Goal: Task Accomplishment & Management: Manage account settings

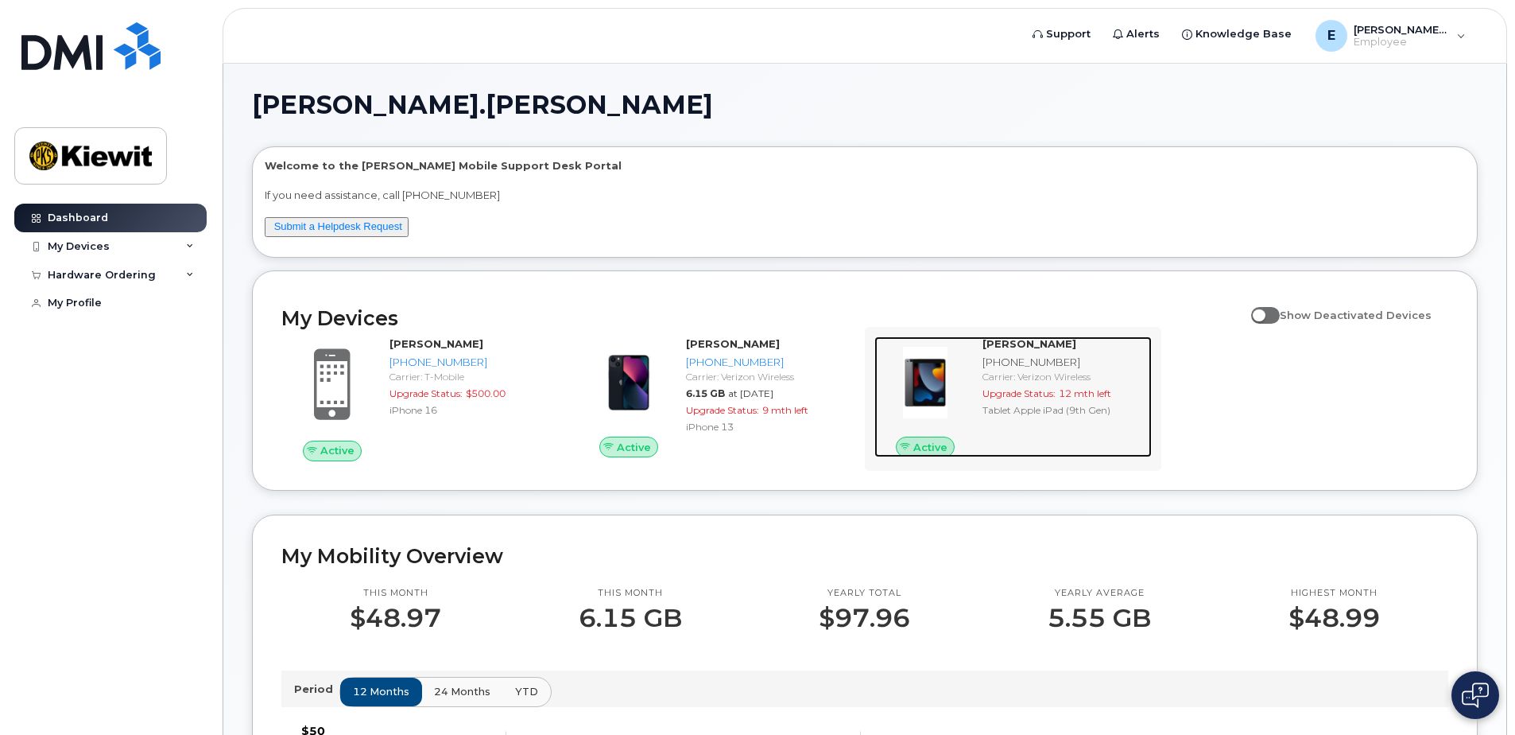
click at [1004, 418] on div "EMANUEL ROBLES 270-201-4554 Carrier: Verizon Wireless Upgrade Status: 12 mth le…" at bounding box center [1064, 396] width 176 height 121
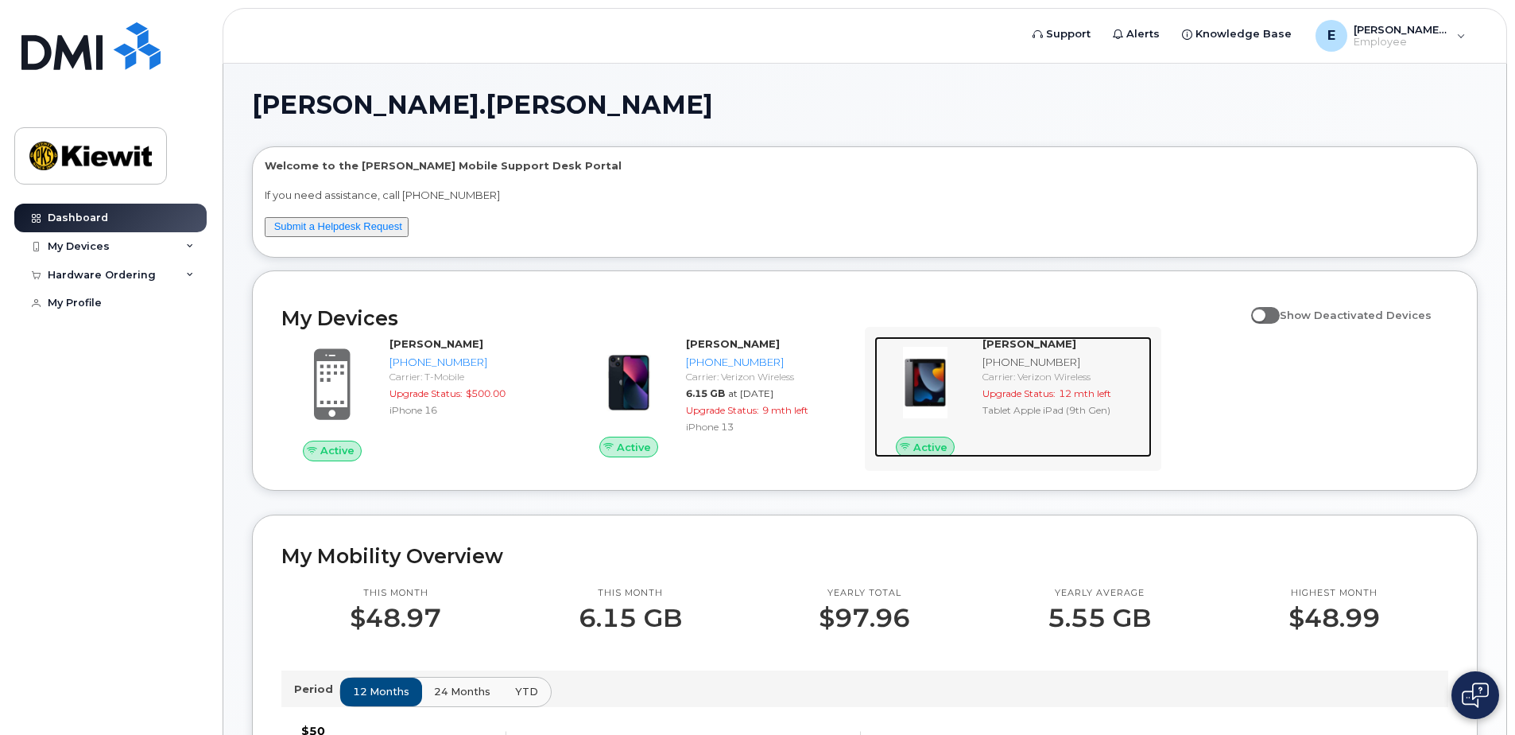
click at [1029, 351] on div "EMANUEL ROBLES" at bounding box center [1064, 343] width 163 height 15
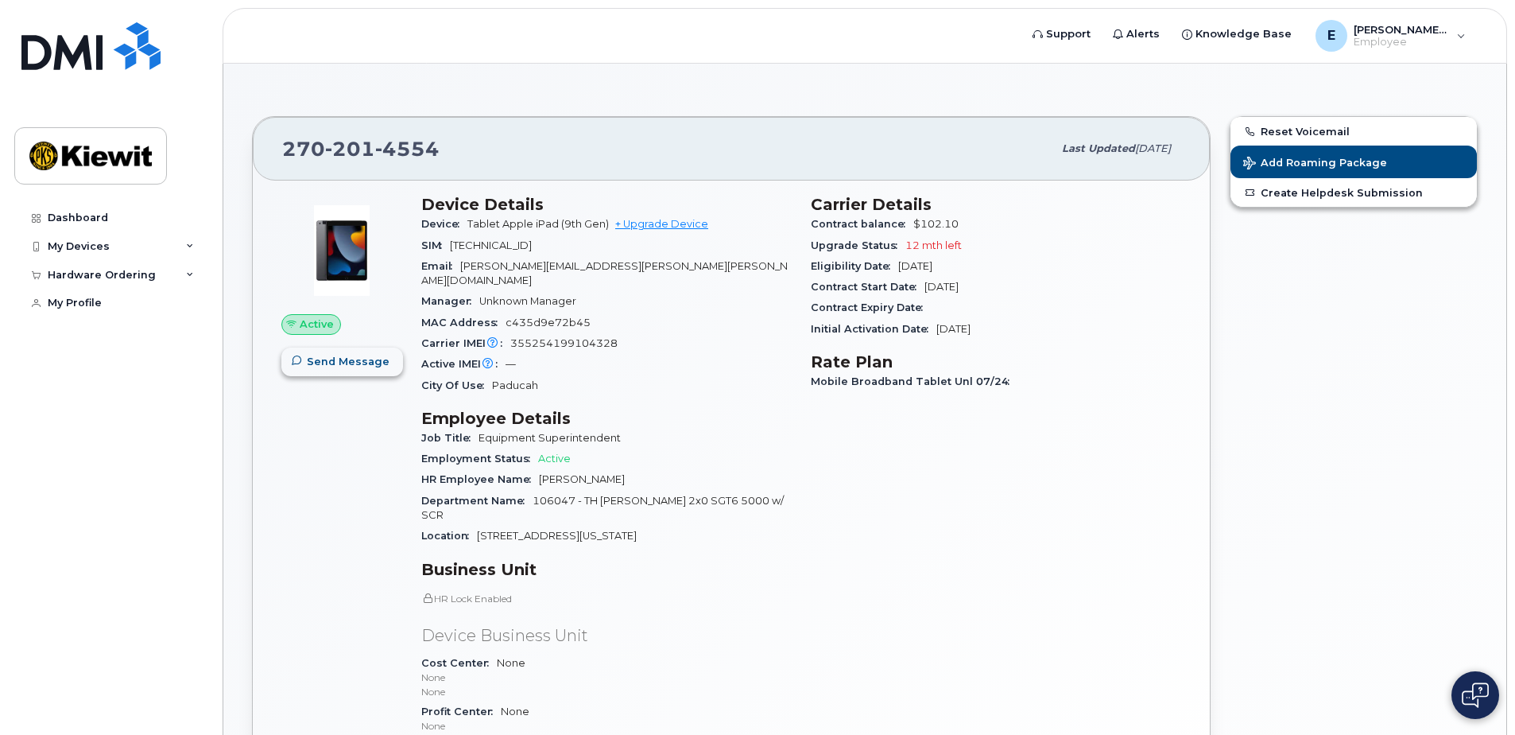
click at [371, 362] on span "Send Message" at bounding box center [348, 361] width 83 height 15
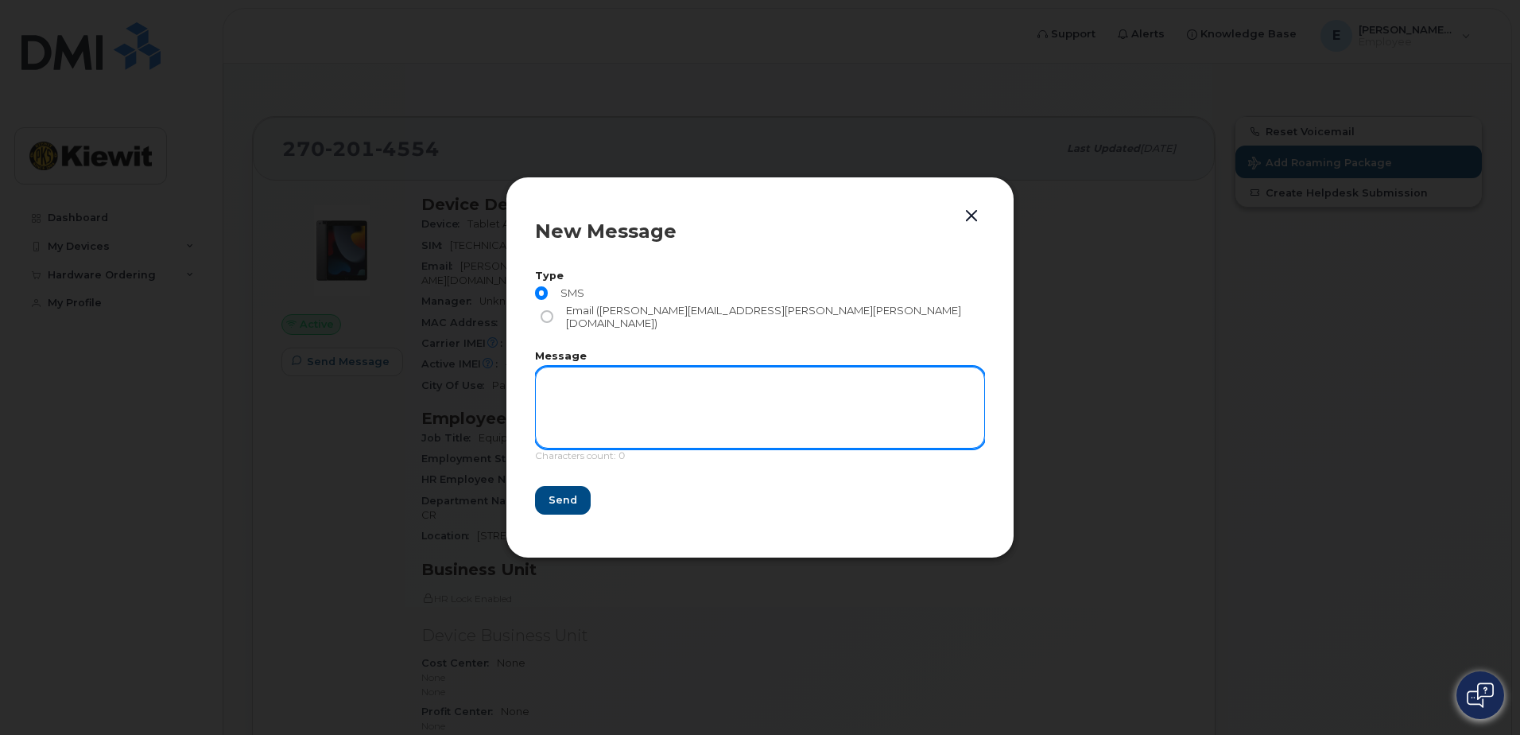
click at [721, 397] on textarea at bounding box center [760, 406] width 450 height 81
type textarea "t"
type textarea "TONIO YOU HAVE THIS IPAD?"
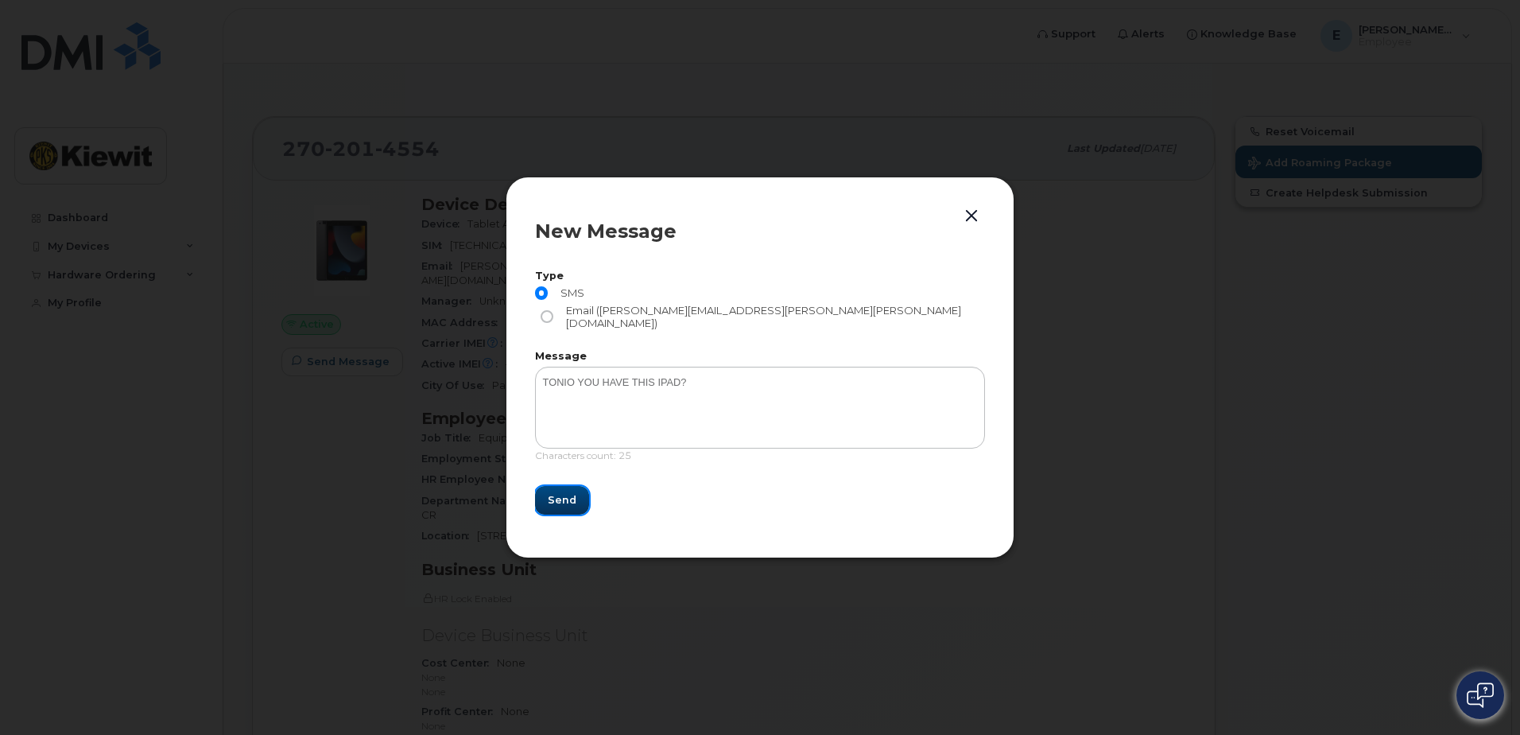
click at [551, 492] on span "Send" at bounding box center [562, 499] width 29 height 15
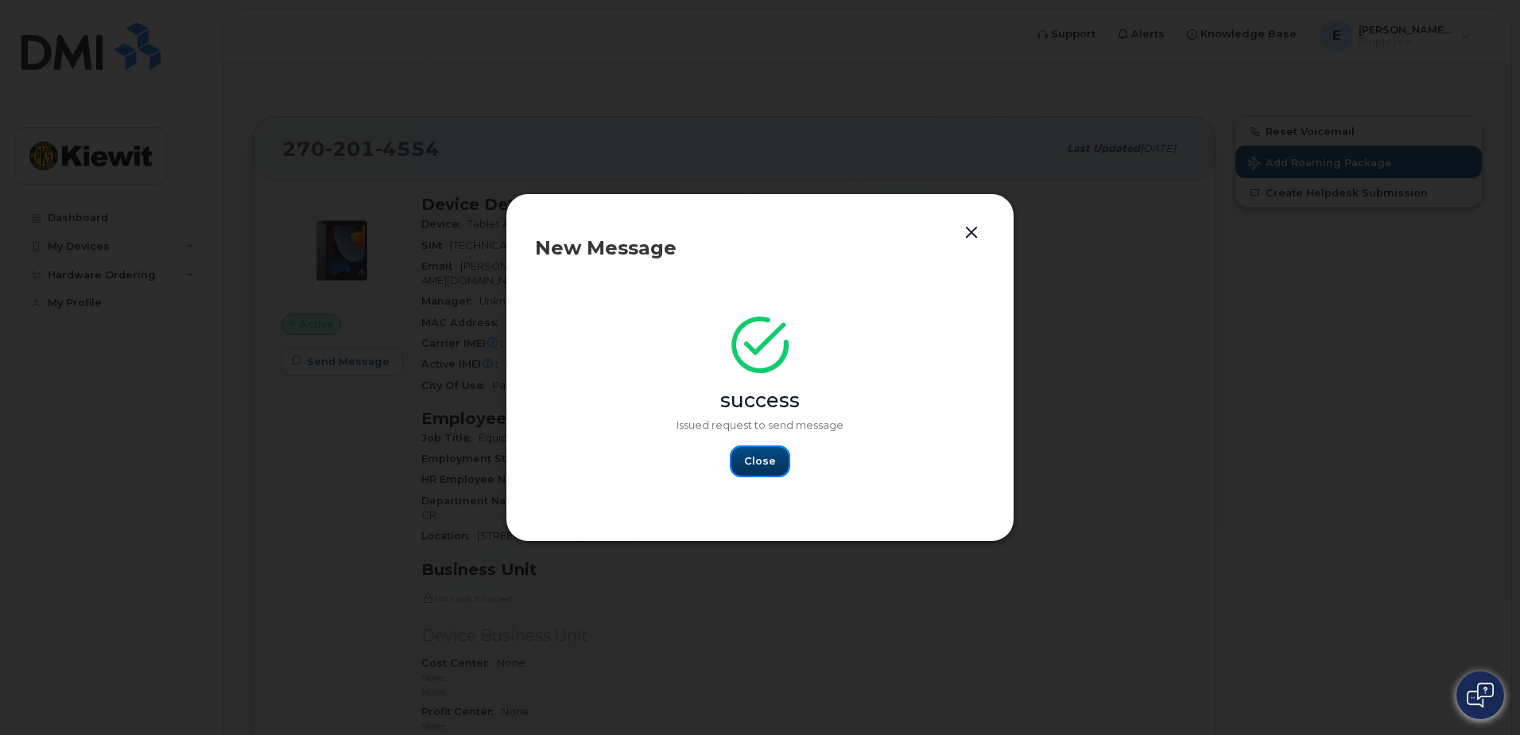
click at [768, 466] on span "Close" at bounding box center [760, 460] width 32 height 15
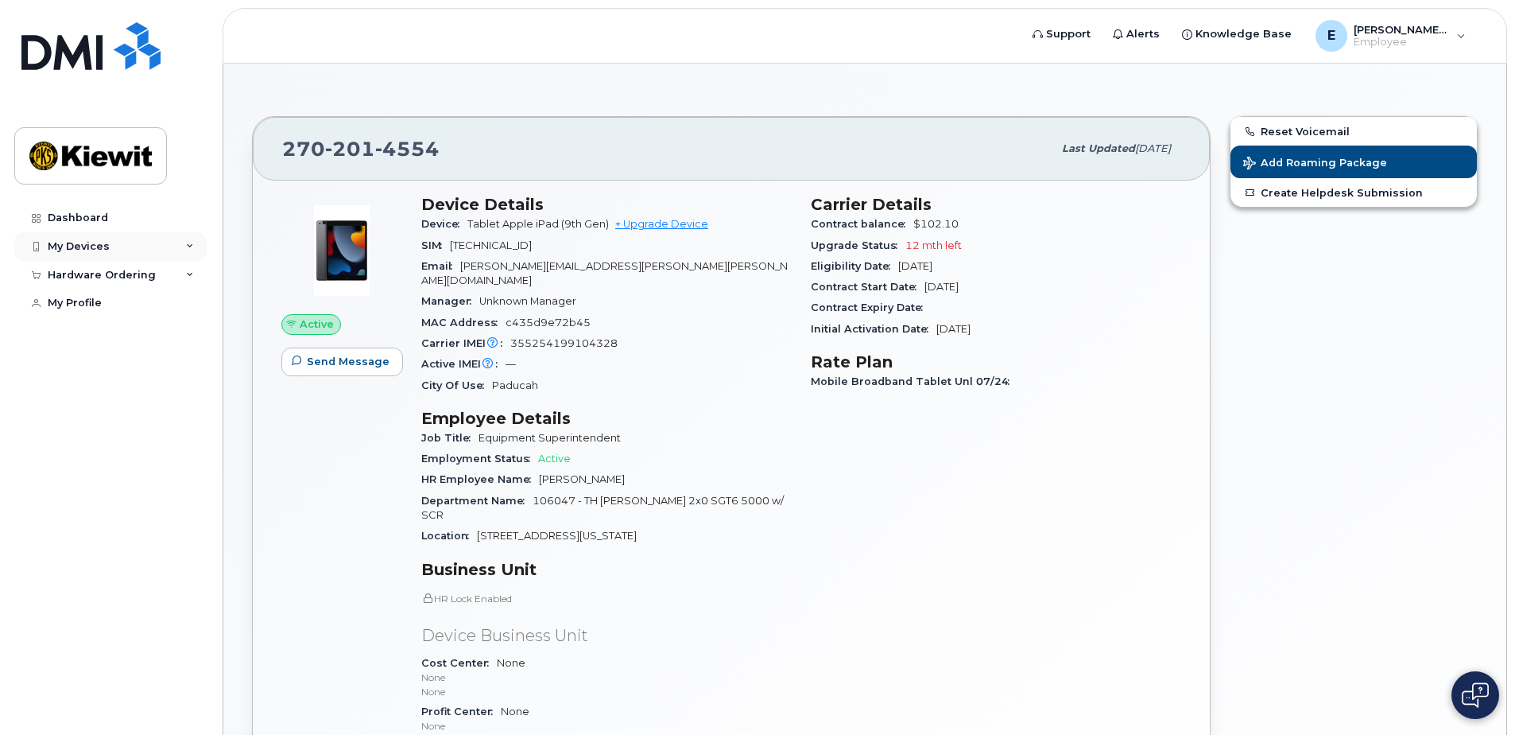
click at [183, 242] on div "My Devices" at bounding box center [110, 246] width 192 height 29
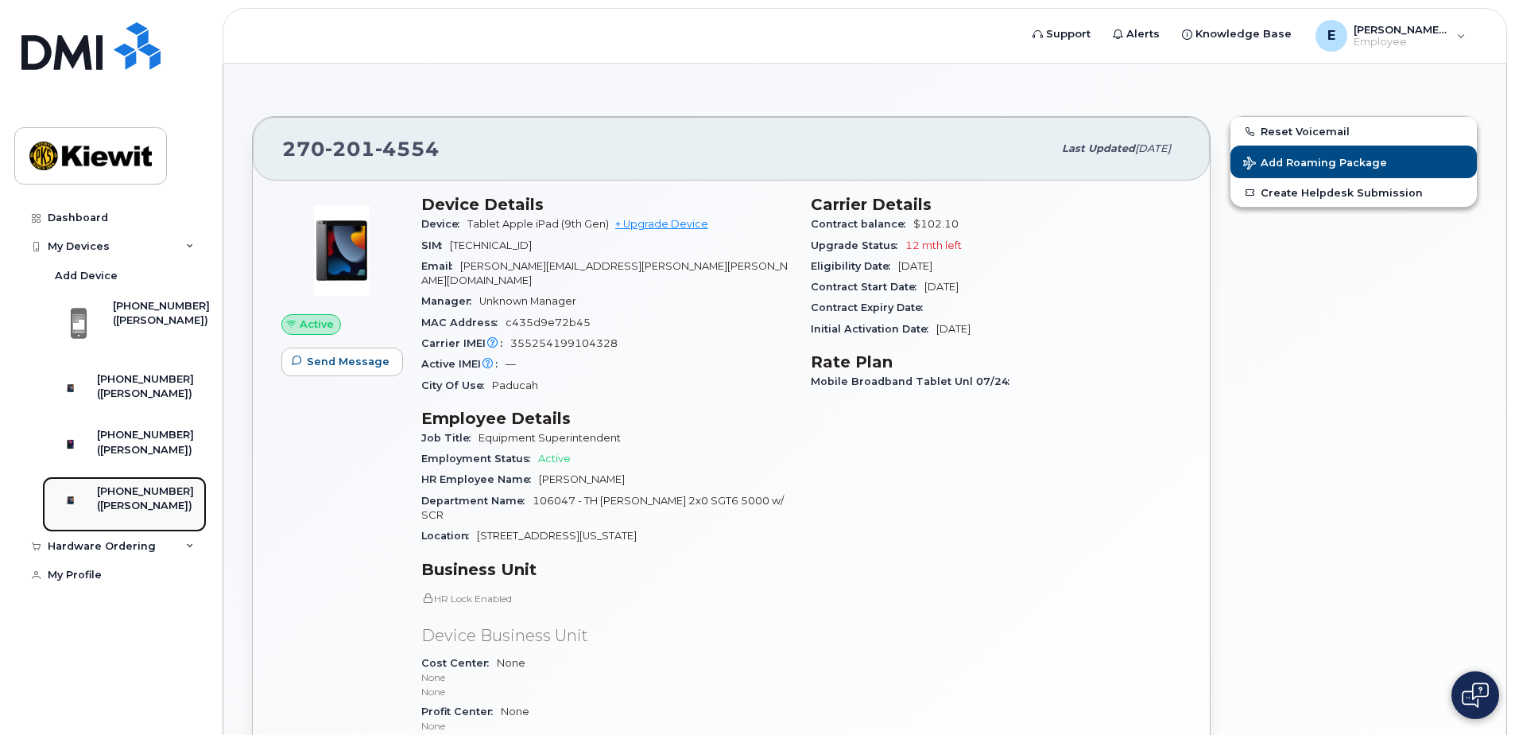
click at [149, 513] on div "([PERSON_NAME])" at bounding box center [145, 505] width 97 height 14
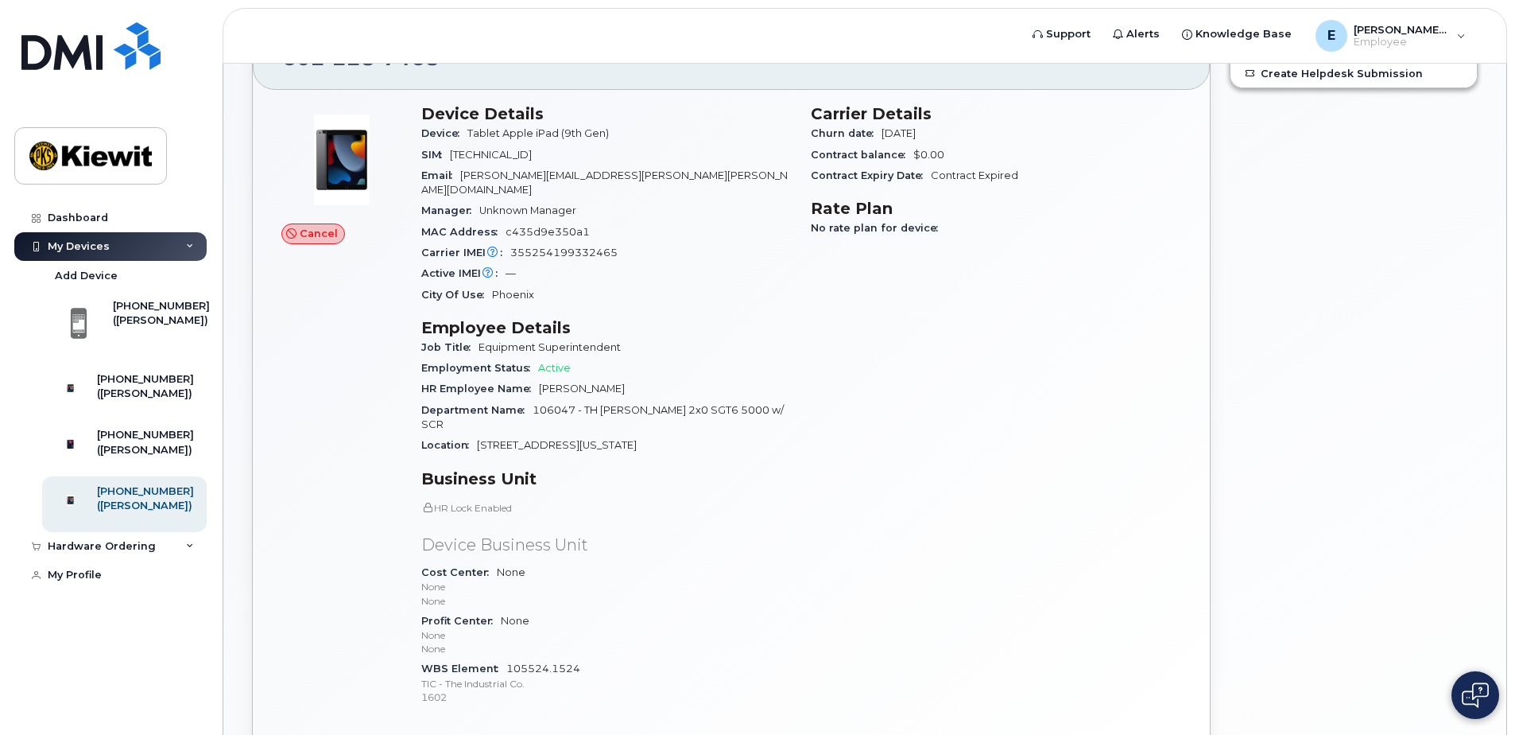
scroll to position [118, 0]
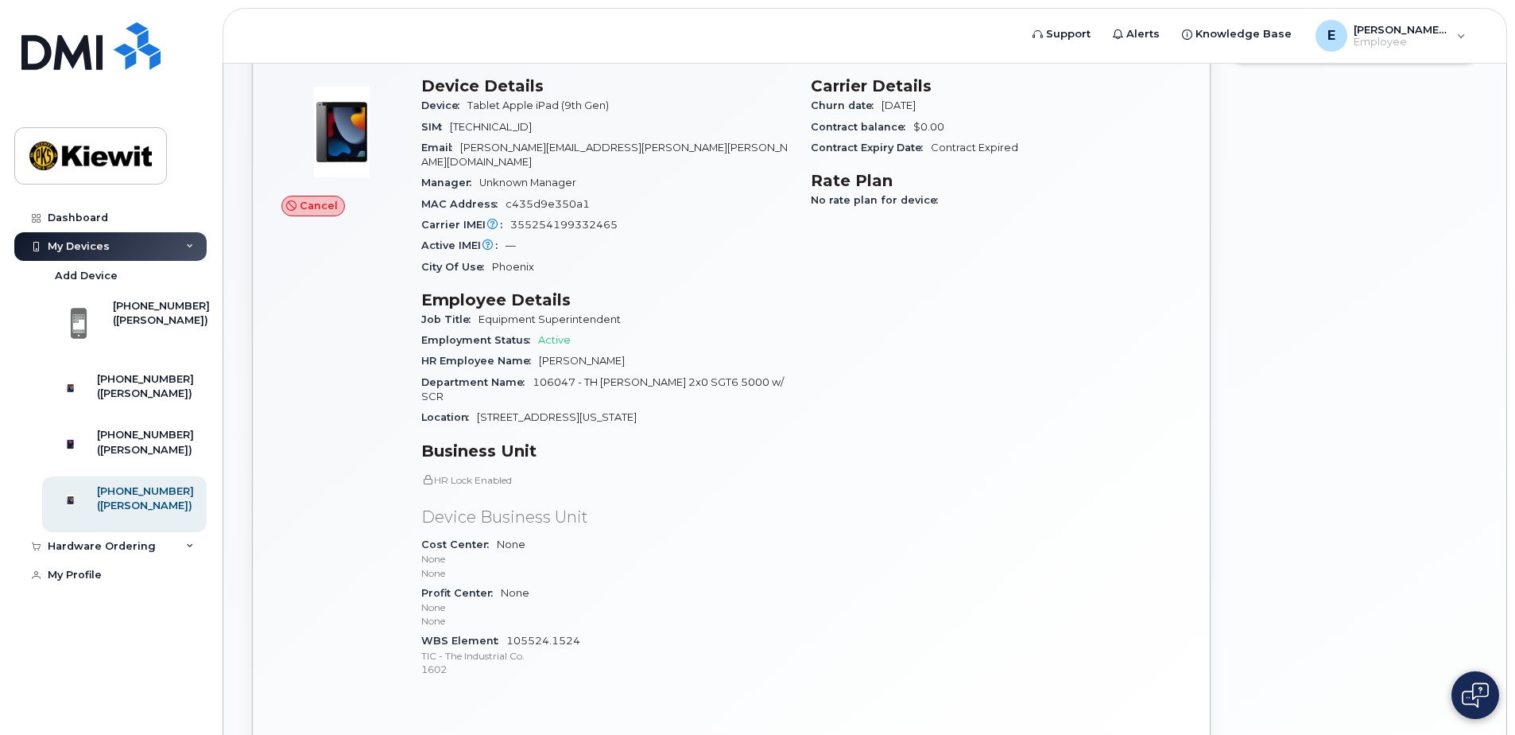
click at [297, 295] on div "Cancel" at bounding box center [342, 384] width 140 height 634
click at [137, 457] on div "([PERSON_NAME])" at bounding box center [145, 450] width 97 height 14
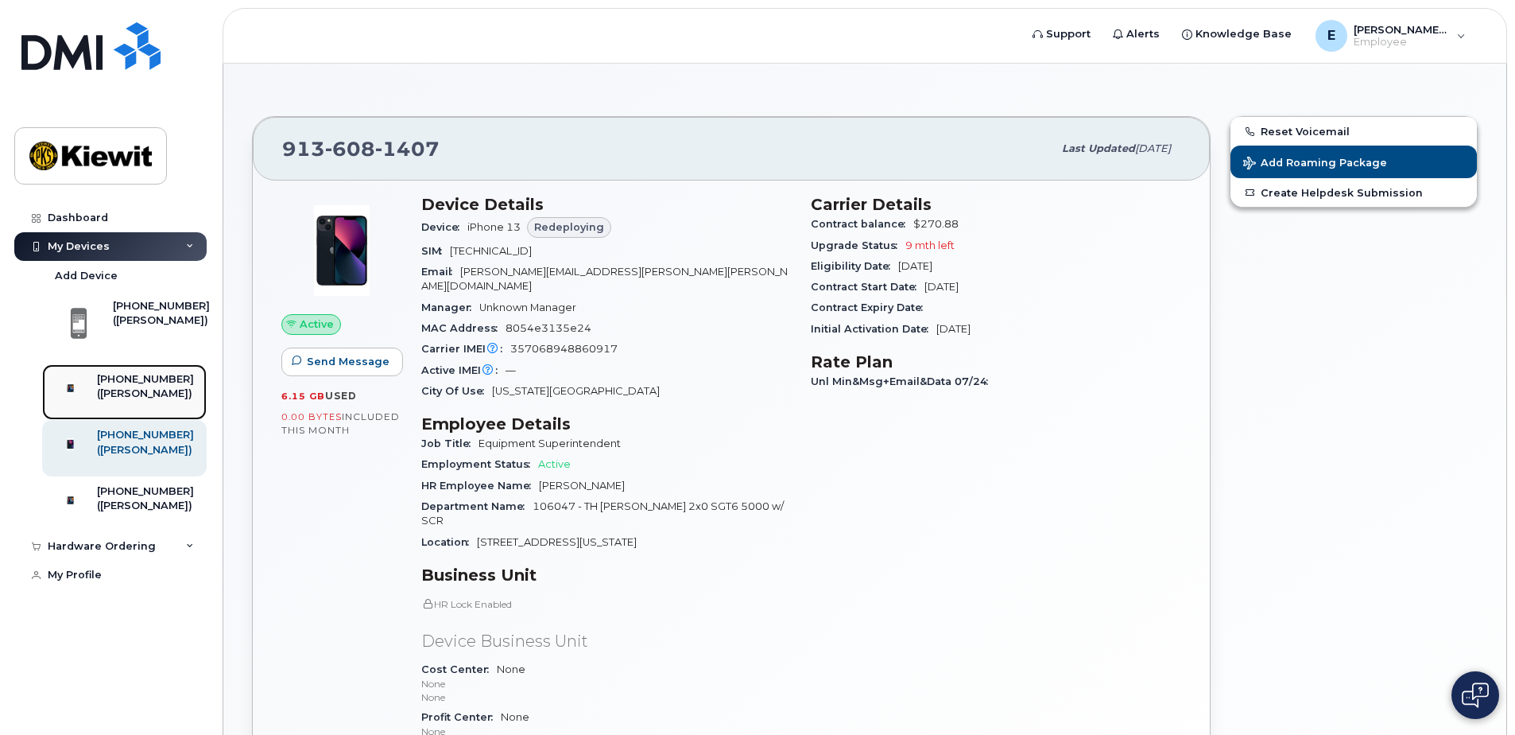
click at [140, 389] on div "([PERSON_NAME])" at bounding box center [145, 393] width 97 height 14
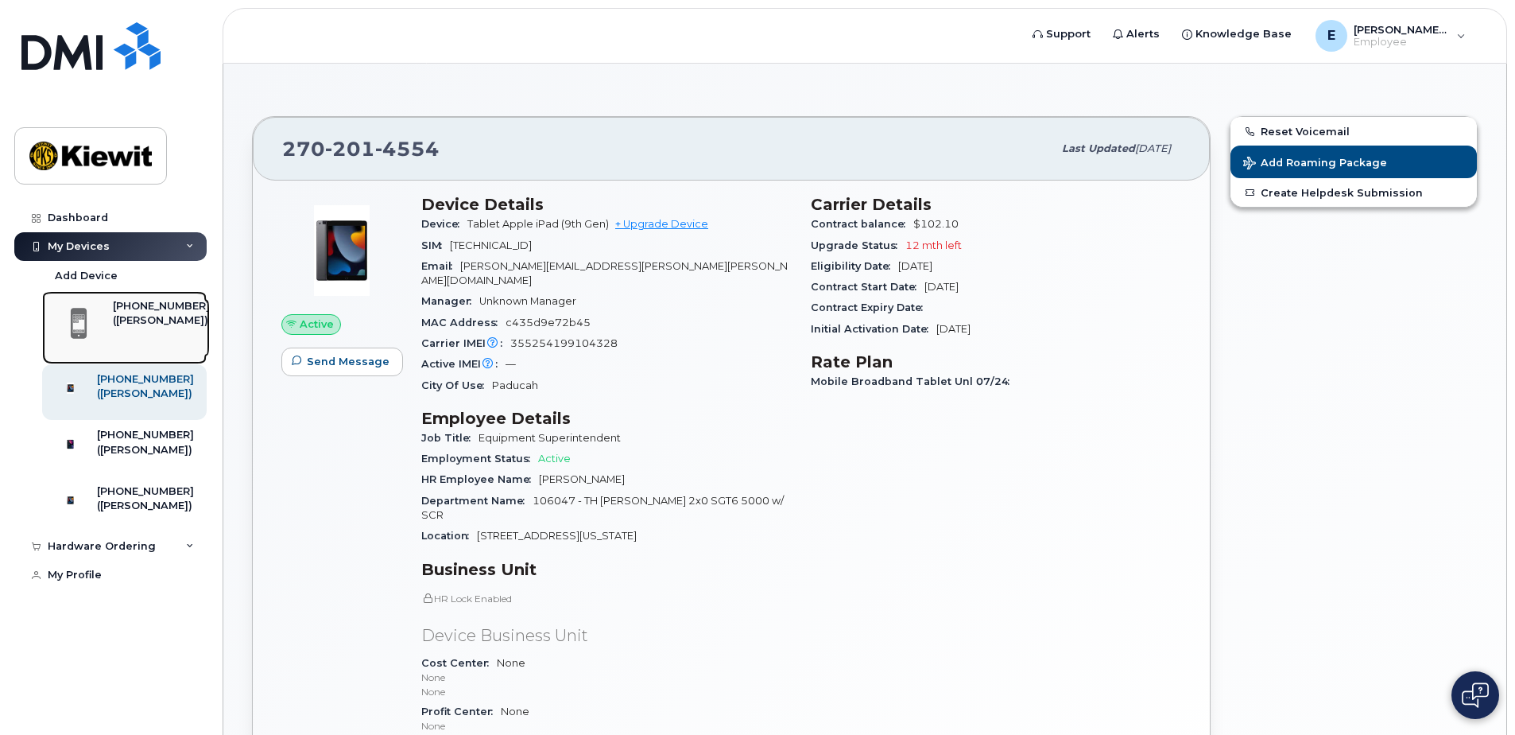
click at [145, 319] on div "([PERSON_NAME])" at bounding box center [161, 320] width 97 height 14
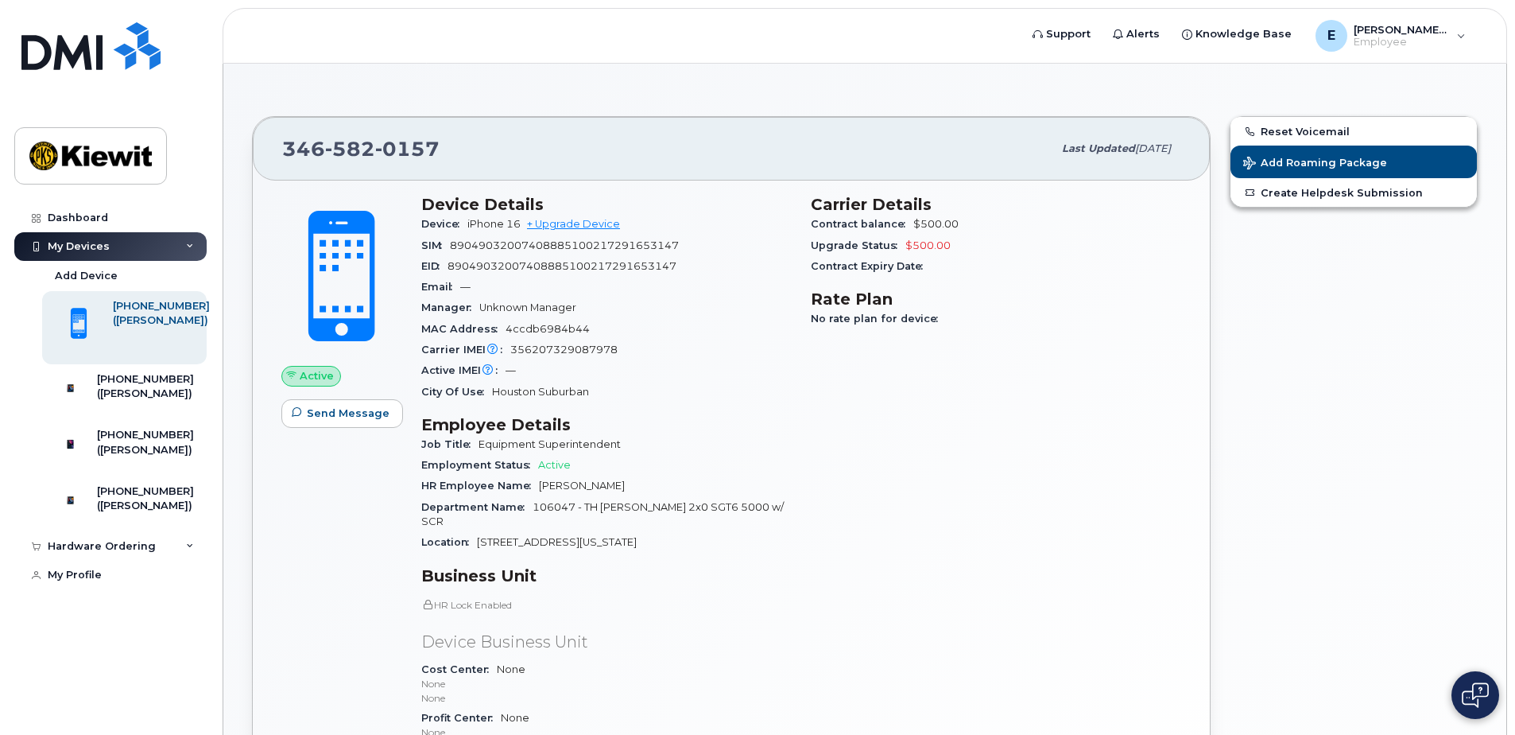
click at [1219, 421] on div "346 582 0157 Last updated Aug 18, 2025 Active Send Message Device Details Devic…" at bounding box center [731, 503] width 978 height 792
click at [405, 529] on div "Active Send Message" at bounding box center [342, 505] width 140 height 641
click at [186, 244] on icon at bounding box center [190, 246] width 8 height 8
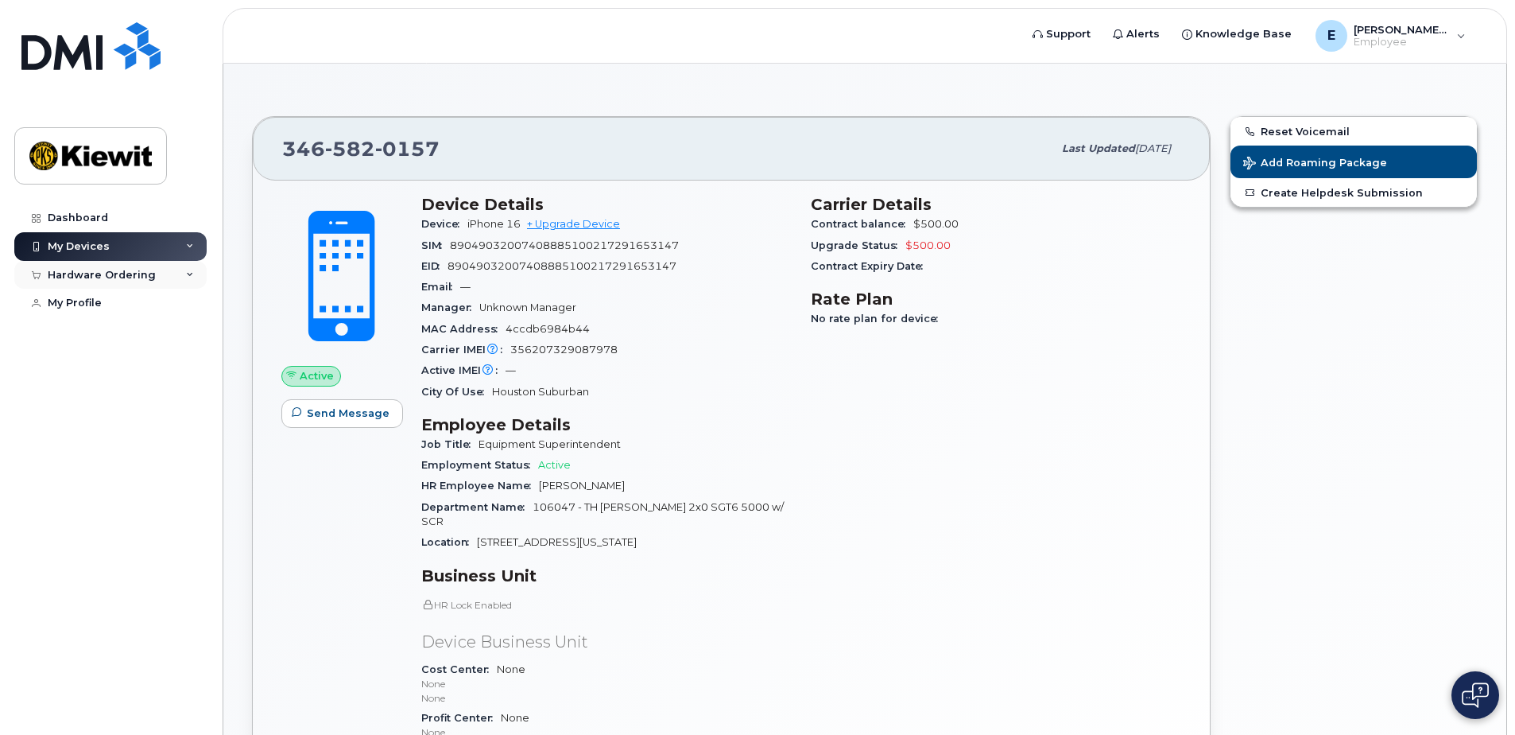
click at [126, 273] on div "Hardware Ordering" at bounding box center [102, 275] width 108 height 13
click at [114, 302] on link "My Orders" at bounding box center [124, 304] width 165 height 30
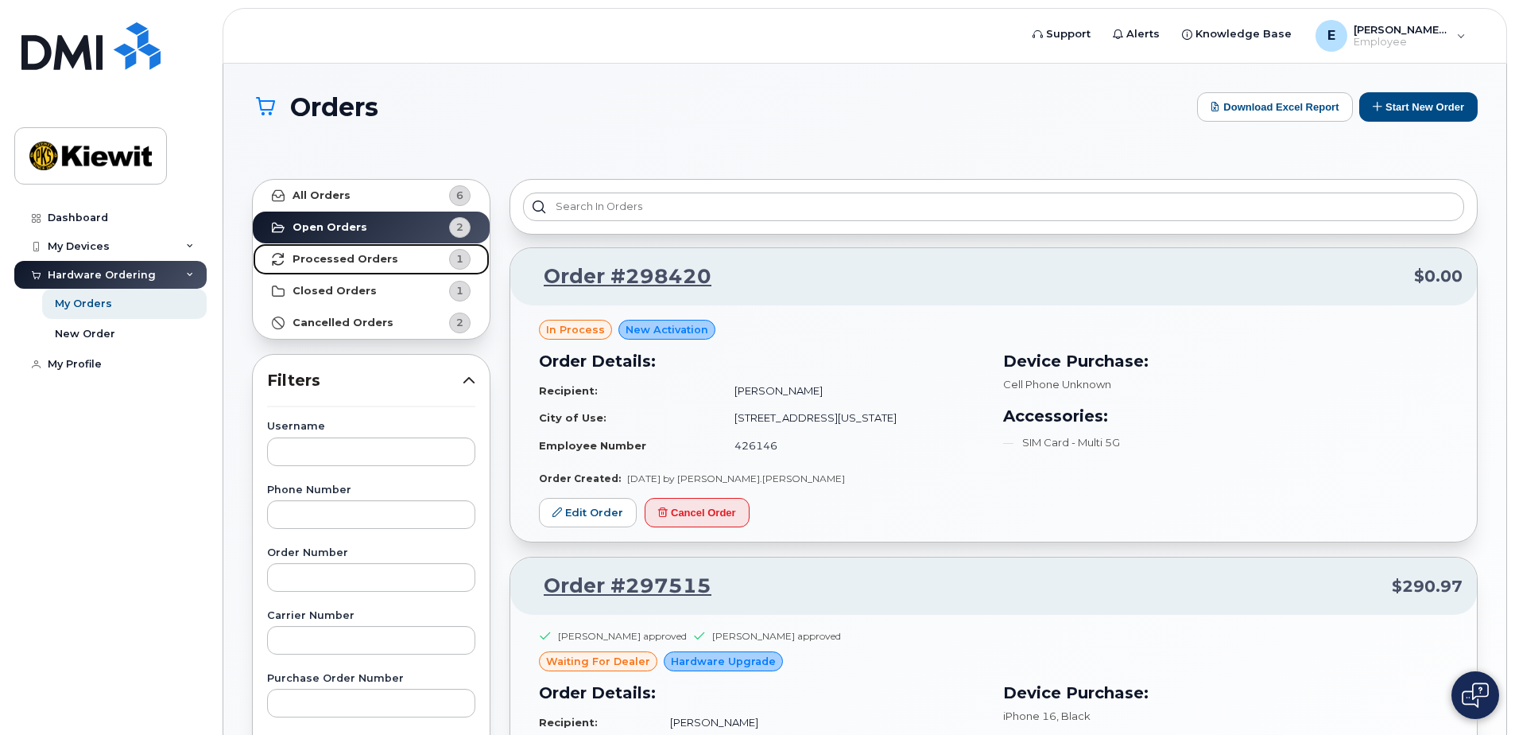
click at [352, 250] on link "Processed Orders 1" at bounding box center [371, 259] width 237 height 32
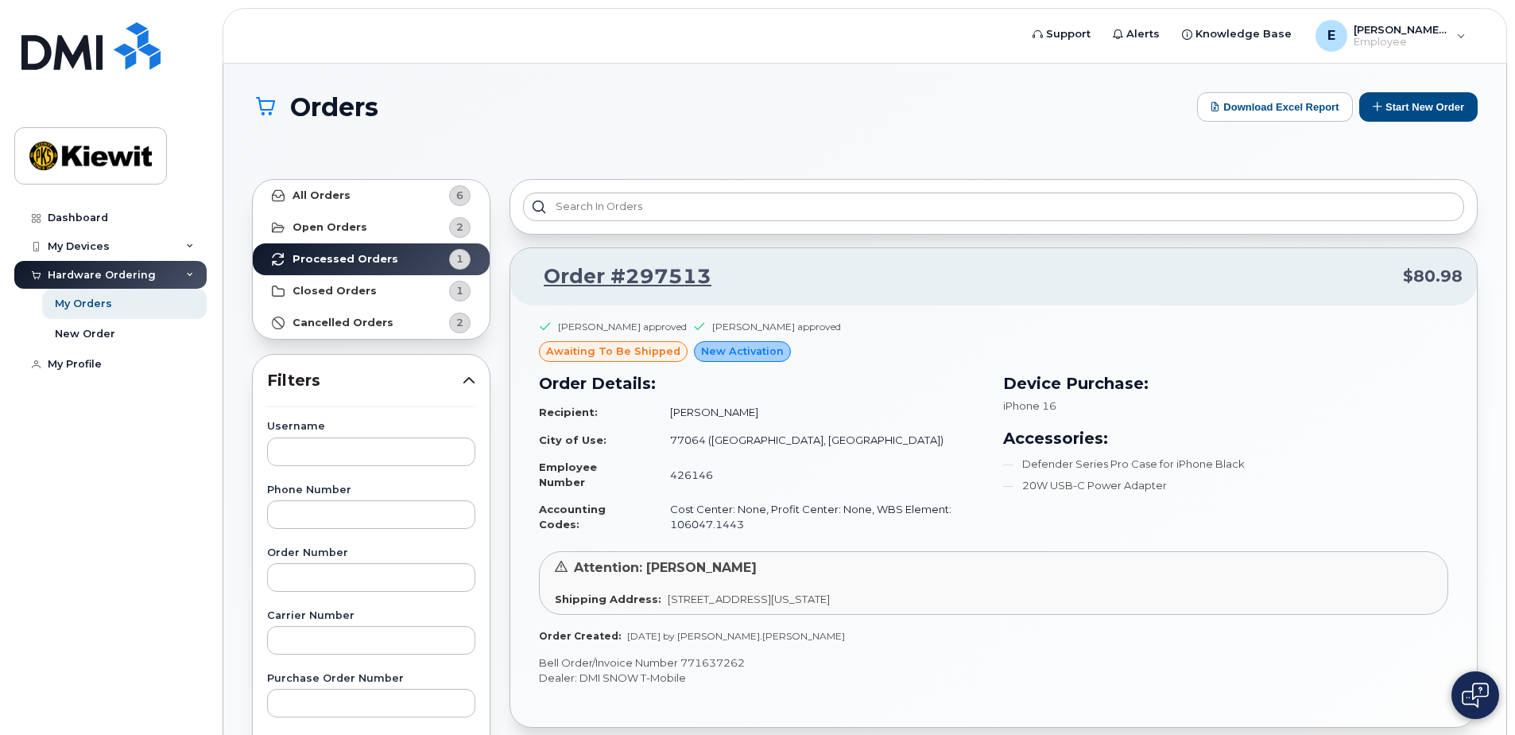
click at [506, 331] on div "Order #297513 $80.98 Emma Buikema approved Zachary Griner approved awaiting to …" at bounding box center [993, 727] width 987 height 1117
click at [243, 167] on div "Orders Download Excel Report Start New Order All Orders 6 Open Orders 2 Process…" at bounding box center [864, 685] width 1283 height 1242
click at [819, 520] on td "Cost Center: None, Profit Center: None, WBS Element: 106047.1443" at bounding box center [820, 516] width 328 height 42
click at [626, 554] on div "Attention: Emanuel Robles Shipping Address: 16301 Texas 249 Access Road, Housto…" at bounding box center [993, 583] width 909 height 64
click at [452, 320] on div "2" at bounding box center [459, 322] width 21 height 21
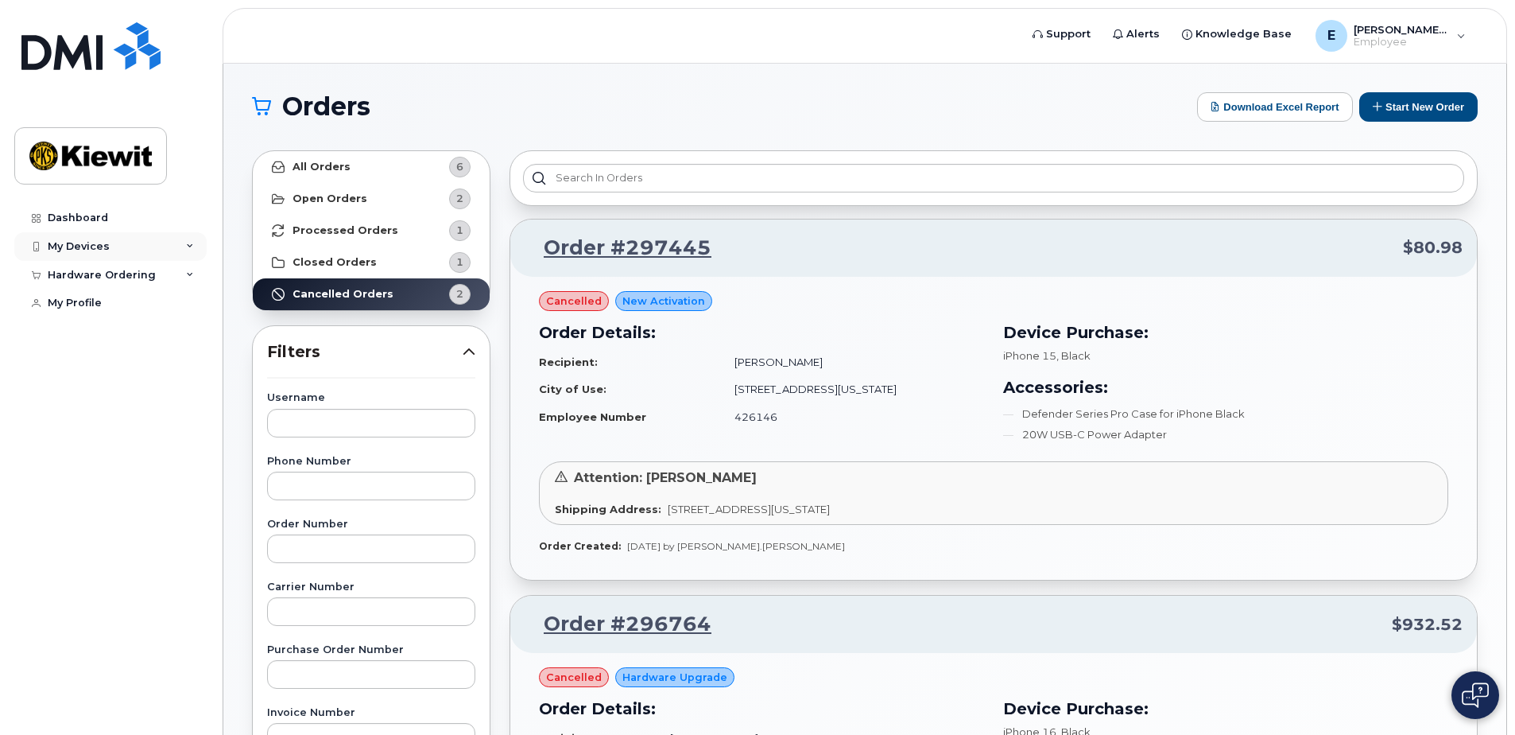
click at [196, 249] on div "My Devices" at bounding box center [110, 246] width 192 height 29
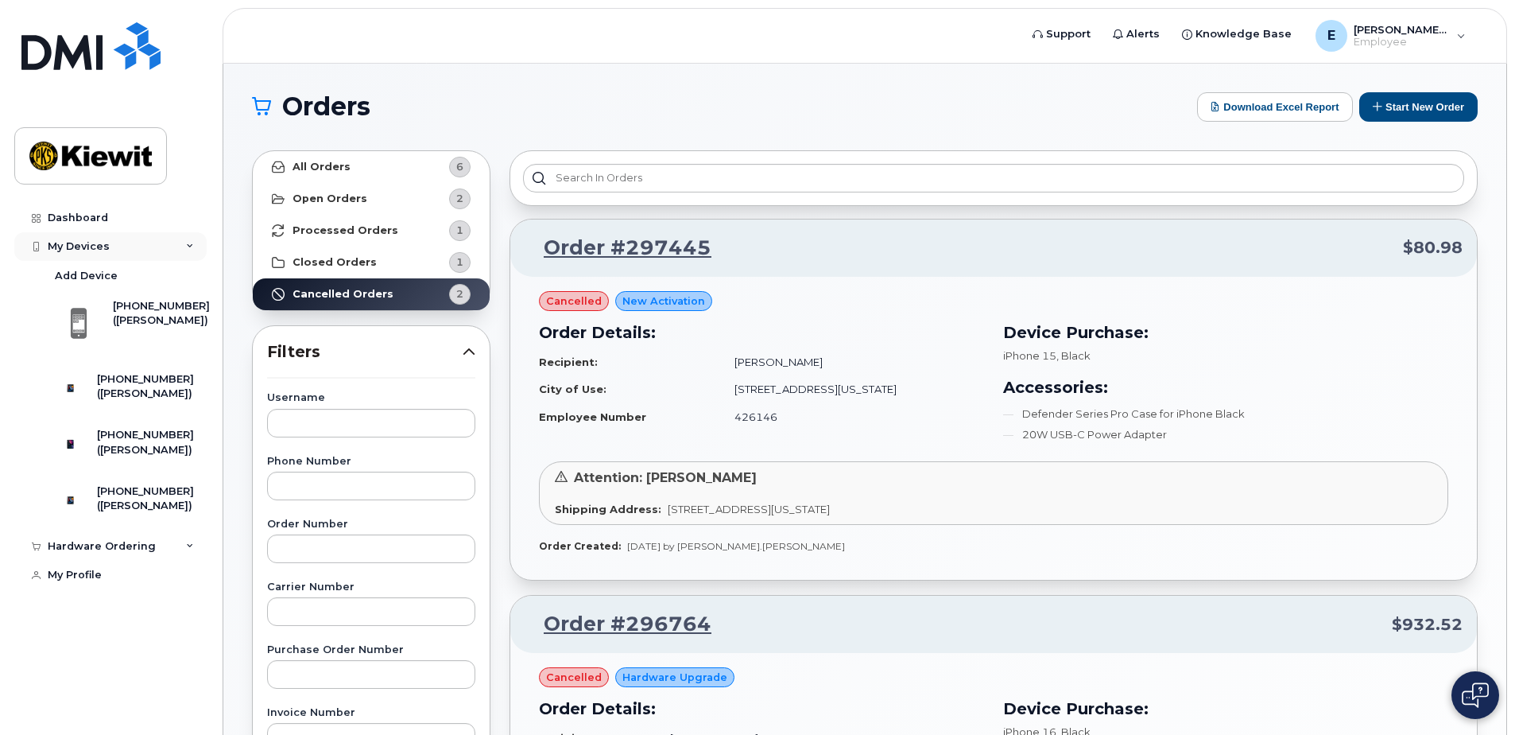
click at [200, 248] on div "My Devices" at bounding box center [110, 246] width 192 height 29
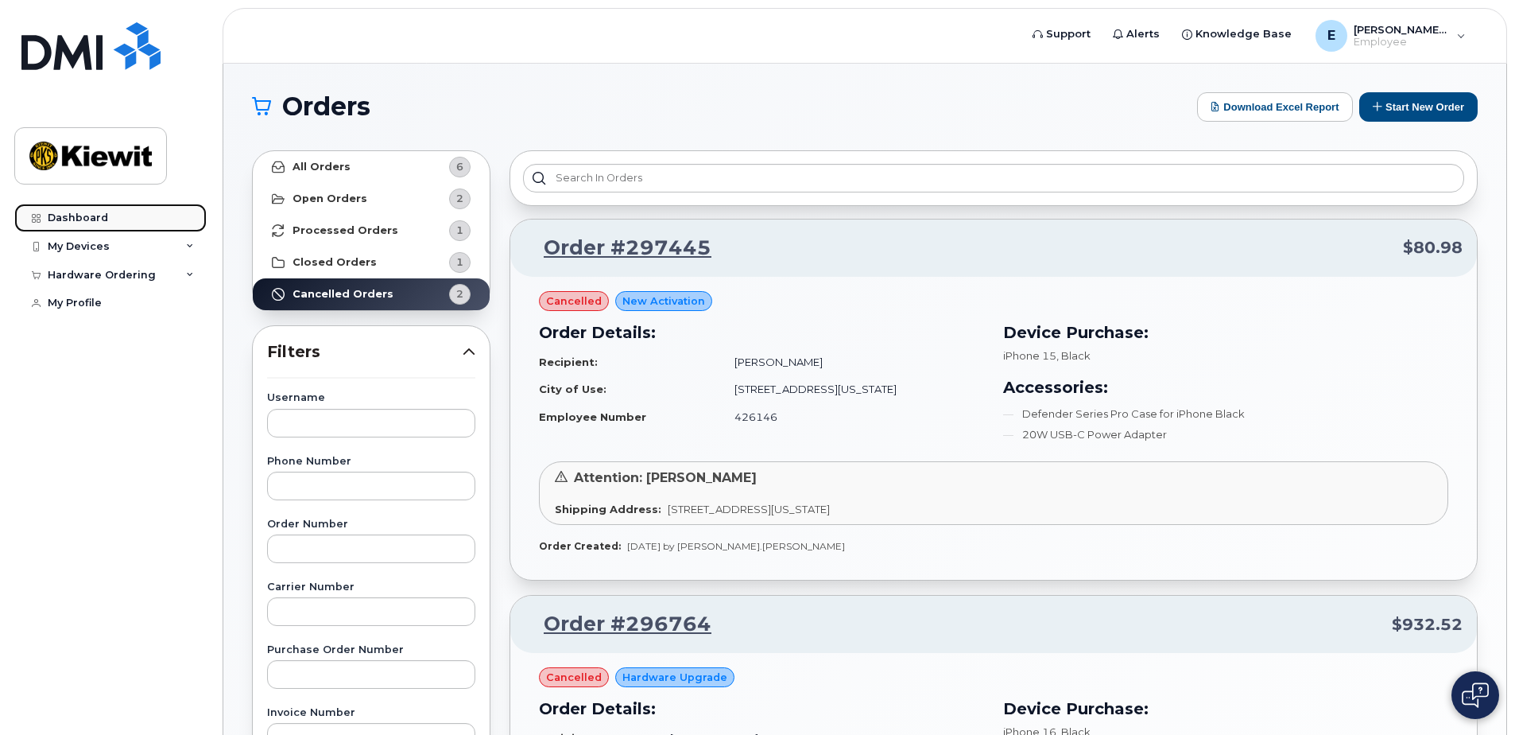
click at [77, 216] on div "Dashboard" at bounding box center [78, 217] width 60 height 13
